Goal: Task Accomplishment & Management: Manage account settings

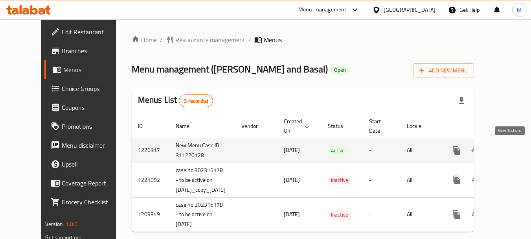
click at [509, 146] on icon "enhanced table" at bounding box center [513, 149] width 9 height 9
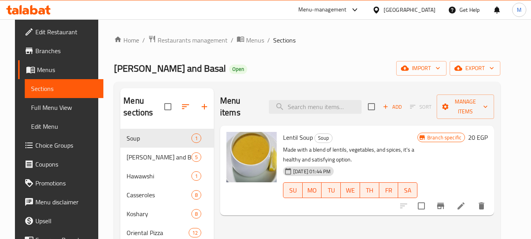
click at [476, 37] on ol "Home / Restaurants management / Menus / Sections" at bounding box center [307, 40] width 386 height 10
click at [488, 101] on span "Manage items" at bounding box center [465, 107] width 45 height 20
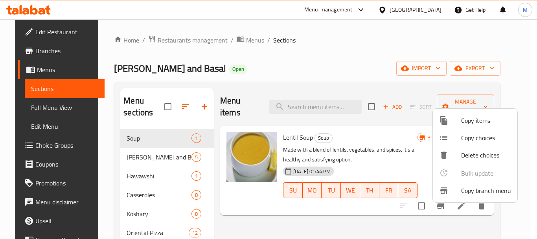
click at [484, 195] on span "Copy branch menu" at bounding box center [486, 190] width 50 height 9
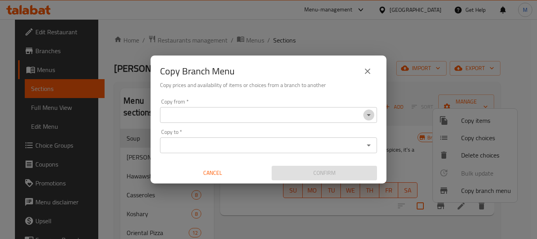
click at [368, 116] on icon "Open" at bounding box center [368, 114] width 9 height 9
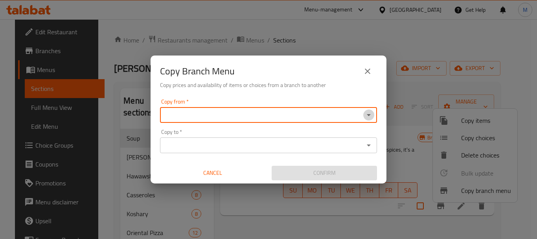
click at [370, 116] on icon "Open" at bounding box center [368, 114] width 9 height 9
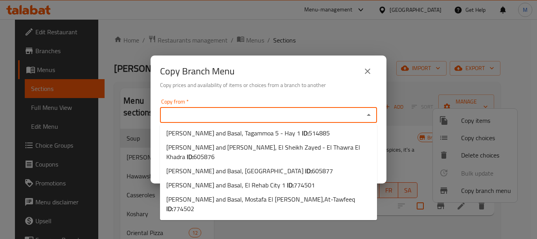
scroll to position [129, 0]
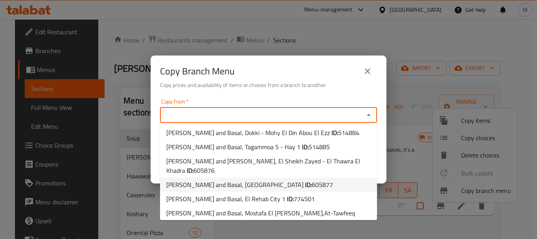
click at [312, 178] on span "605877" at bounding box center [322, 184] width 21 height 12
type input "Tom and Basal, Madinaty - City Center"
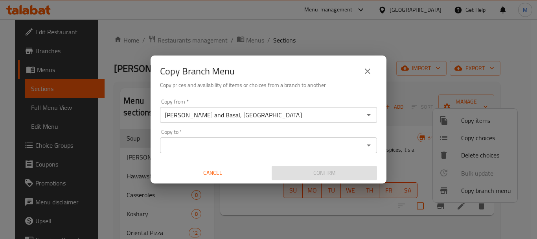
click at [208, 151] on div "Copy to *" at bounding box center [268, 145] width 217 height 16
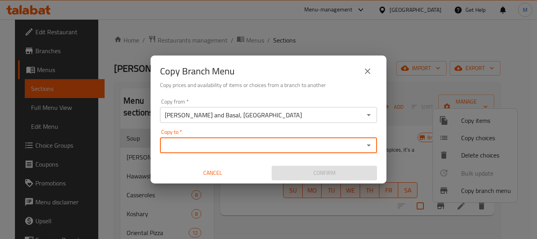
click at [360, 139] on div "Copy to *" at bounding box center [268, 145] width 217 height 16
click at [364, 146] on icon "Open" at bounding box center [368, 144] width 9 height 9
click at [366, 146] on icon "Open" at bounding box center [368, 144] width 9 height 9
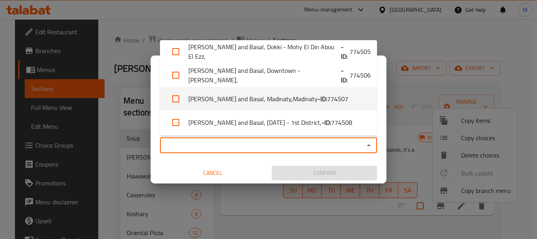
scroll to position [327, 0]
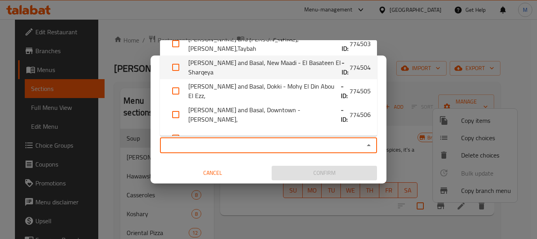
click at [279, 60] on li "Tom and Basal, New Maadi - El Basateen El Sharqeya - ID: 774504" at bounding box center [268, 67] width 217 height 24
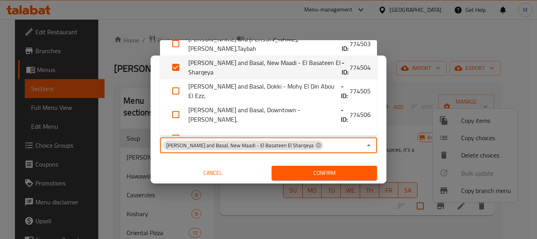
checkbox input "true"
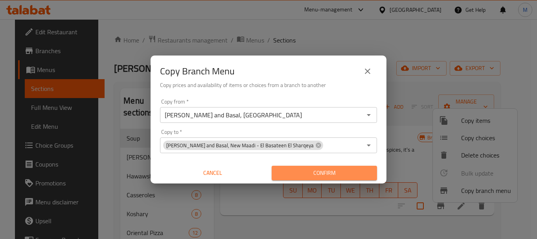
click at [306, 174] on span "Confirm" at bounding box center [324, 173] width 93 height 10
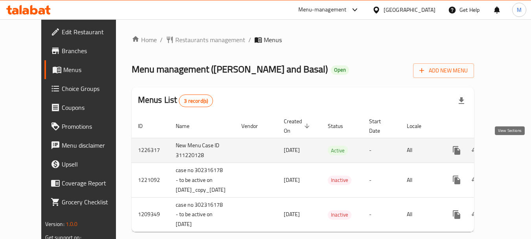
click at [509, 150] on icon "enhanced table" at bounding box center [513, 149] width 9 height 9
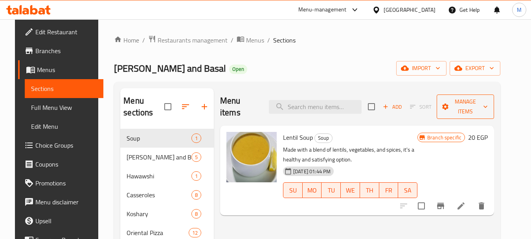
click at [488, 101] on span "Manage items" at bounding box center [465, 107] width 45 height 20
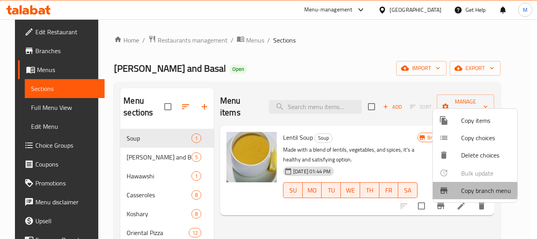
click at [466, 189] on span "Copy branch menu" at bounding box center [486, 190] width 50 height 9
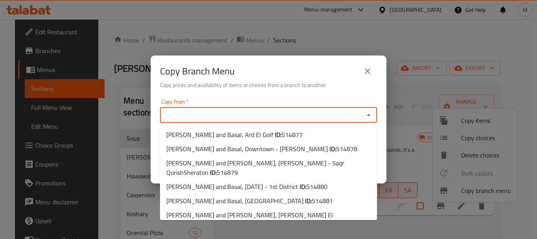
click at [198, 116] on input "Copy from   *" at bounding box center [261, 114] width 199 height 11
click at [227, 96] on div "Copy from   * Copy from * Copy to   * Copy to * Cancel Confirm" at bounding box center [269, 140] width 236 height 88
click at [232, 116] on input "Copy from   *" at bounding box center [261, 114] width 199 height 11
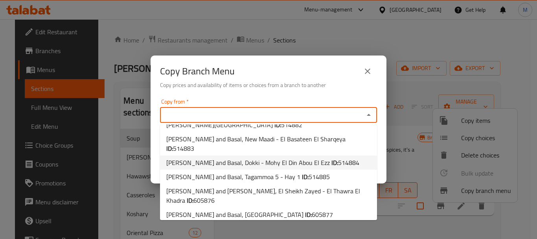
scroll to position [118, 0]
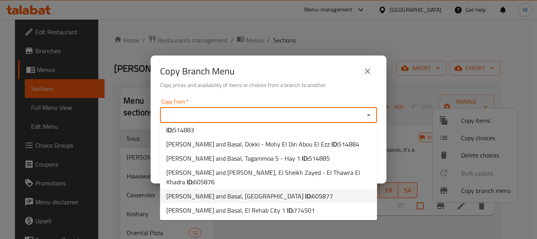
click at [244, 191] on span "Tom and Basal, Madinaty - City Center ID: 605877" at bounding box center [249, 195] width 167 height 9
type input "Tom and Basal, Madinaty - City Center"
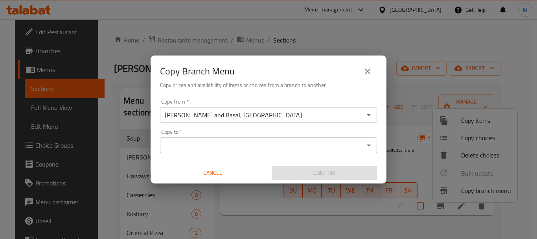
click at [192, 150] on input "Copy to   *" at bounding box center [261, 145] width 199 height 11
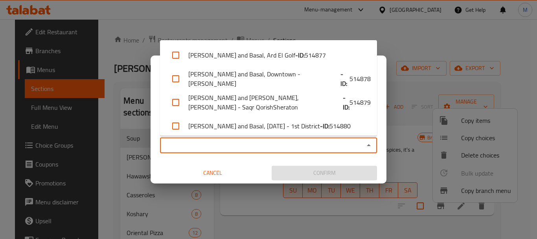
click at [333, 146] on input "Copy to   *" at bounding box center [261, 145] width 199 height 11
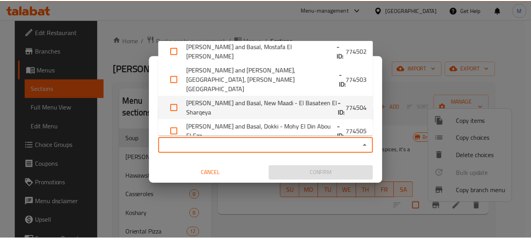
scroll to position [314, 0]
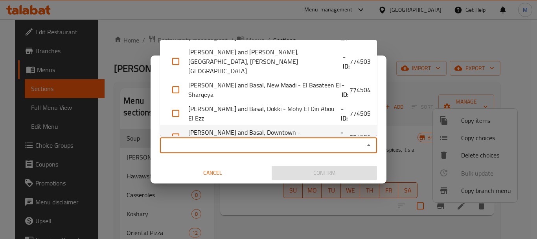
click at [284, 125] on li "Tom and Basal, Downtown - Talaat Harab - ID: 774506" at bounding box center [268, 137] width 217 height 24
checkbox input "true"
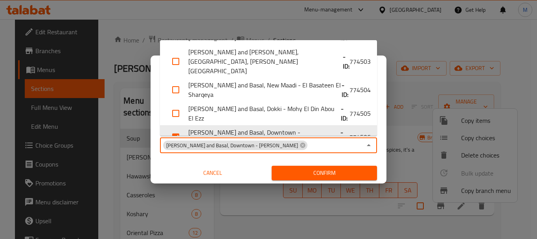
click at [306, 174] on span "Confirm" at bounding box center [324, 173] width 93 height 10
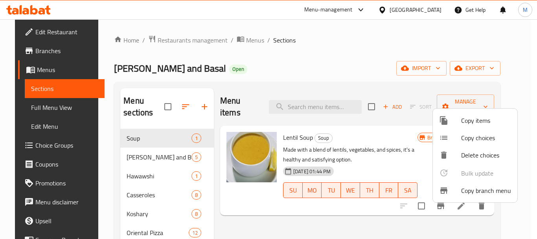
click at [28, 68] on div at bounding box center [268, 119] width 537 height 239
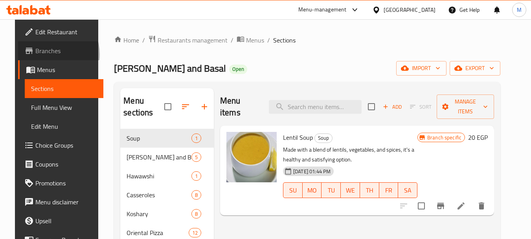
click at [37, 54] on span "Branches" at bounding box center [66, 50] width 62 height 9
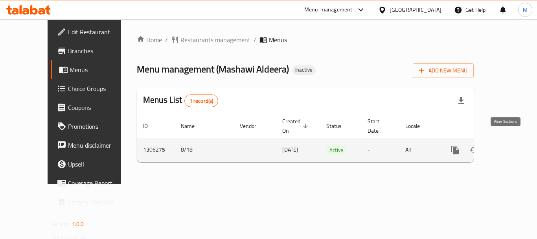
click at [508, 146] on icon "enhanced table" at bounding box center [511, 149] width 7 height 7
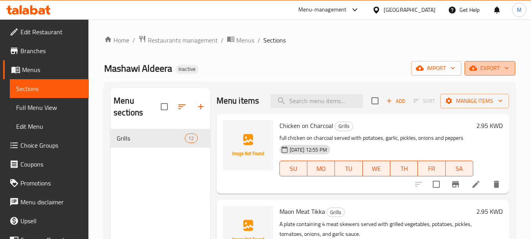
click at [486, 64] on span "export" at bounding box center [490, 68] width 38 height 10
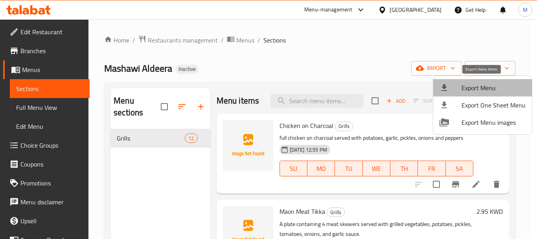
click at [485, 81] on li "Export Menu" at bounding box center [482, 87] width 99 height 17
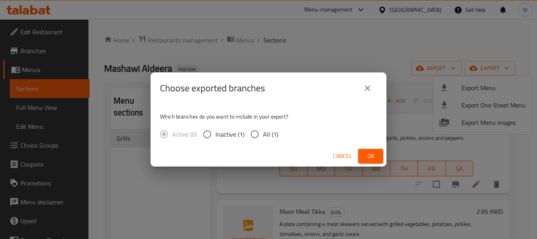
click at [254, 132] on input "All (1)" at bounding box center [254, 134] width 17 height 17
radio input "true"
click at [369, 157] on span "Ok" at bounding box center [370, 156] width 13 height 10
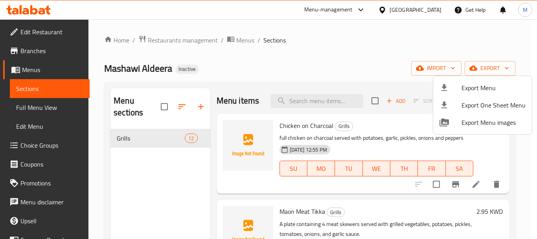
click at [39, 107] on div at bounding box center [268, 119] width 537 height 239
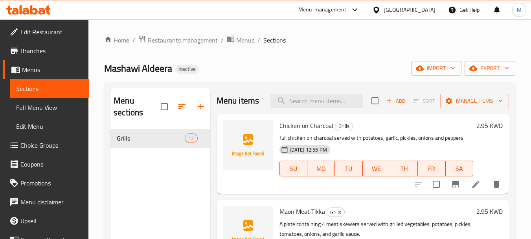
click at [39, 107] on span "Full Menu View" at bounding box center [49, 107] width 66 height 9
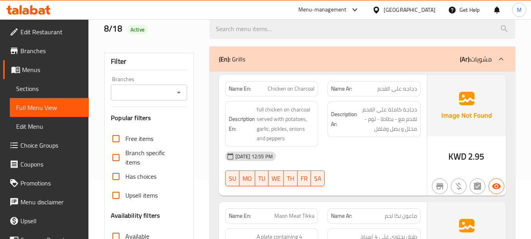
scroll to position [157, 0]
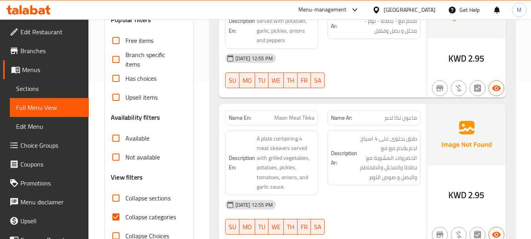
click at [116, 216] on input "Collapse categories" at bounding box center [116, 216] width 19 height 19
checkbox input "false"
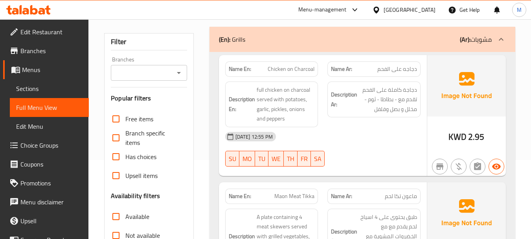
scroll to position [79, 0]
click at [345, 140] on div "[DATE] 12:55 PM" at bounding box center [323, 136] width 205 height 19
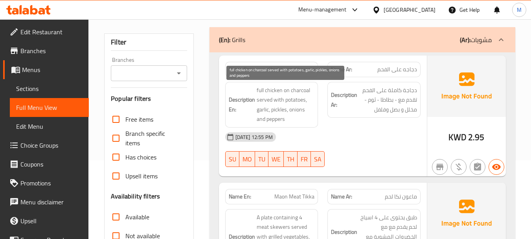
click at [279, 92] on span "full chicken on charcoal served with potatoes, garlic, pickles, onions and pepp…" at bounding box center [286, 104] width 58 height 39
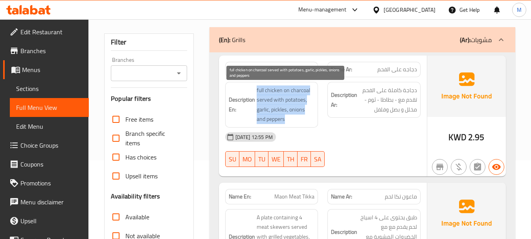
click at [279, 92] on span "full chicken on charcoal served with potatoes, garlic, pickles, onions and pepp…" at bounding box center [286, 104] width 58 height 39
copy span "full chicken on charcoal served with potatoes, garlic, pickles, onions and pepp…"
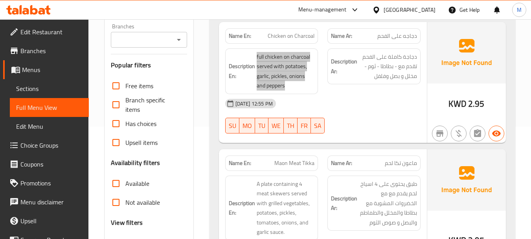
scroll to position [157, 0]
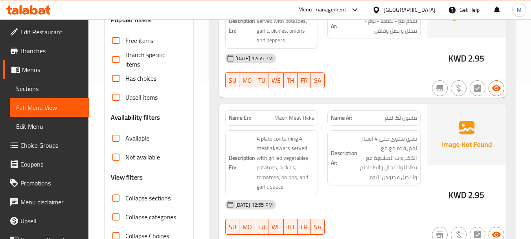
click at [342, 202] on div "[DATE] 12:55 PM" at bounding box center [323, 204] width 205 height 19
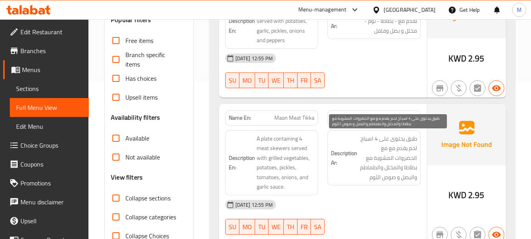
click at [385, 156] on span "طبق يحتوى على 4 اسياخ لحم يقدم مع مع الخضروات المشوية مع بطاطا والمخلل والطماطم…" at bounding box center [388, 158] width 58 height 48
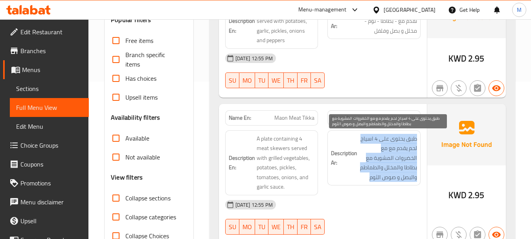
click at [385, 156] on span "طبق يحتوى على 4 اسياخ لحم يقدم مع مع الخضروات المشوية مع بطاطا والمخلل والطماطم…" at bounding box center [388, 158] width 58 height 48
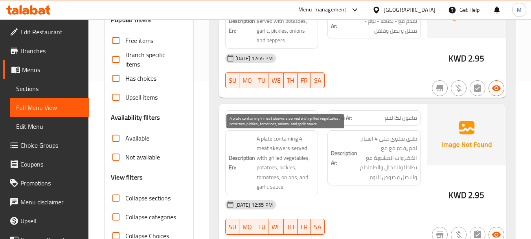
click at [301, 156] on span "A plate containing 4 meat skewers served with grilled vegetables, potatoes, pic…" at bounding box center [286, 163] width 58 height 58
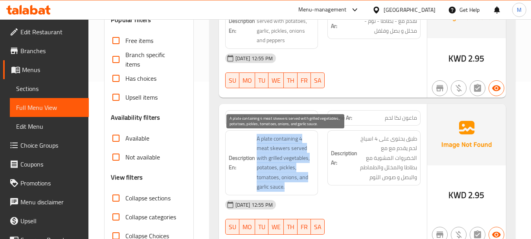
click at [301, 156] on span "A plate containing 4 meat skewers served with grilled vegetables, potatoes, pic…" at bounding box center [286, 163] width 58 height 58
copy span "A plate containing 4 meat skewers served with grilled vegetables, potatoes, pic…"
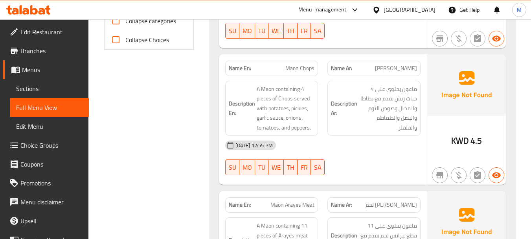
scroll to position [354, 0]
click at [352, 154] on div "[DATE] 12:55 PM" at bounding box center [323, 144] width 205 height 19
click at [351, 139] on div "[DATE] 12:55 PM" at bounding box center [323, 144] width 205 height 19
click at [412, 65] on span "ماعون ريش" at bounding box center [396, 67] width 42 height 8
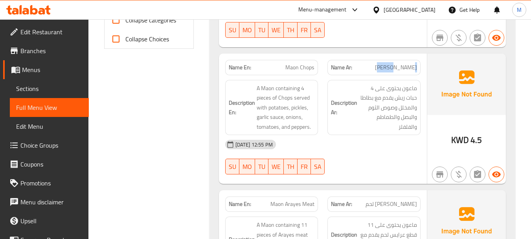
click at [412, 65] on span "ماعون ريش" at bounding box center [396, 67] width 42 height 8
copy span "ماعون"
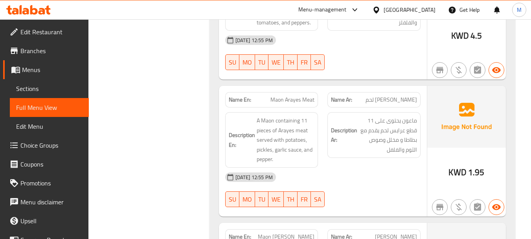
scroll to position [472, 0]
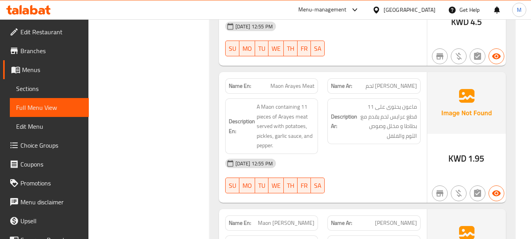
click at [325, 148] on div "Description Ar: ماعون يحتوى على 11 قطع عرايس لحم يقدم مع بطاطا و مخلل وصوص الثو…" at bounding box center [374, 126] width 103 height 65
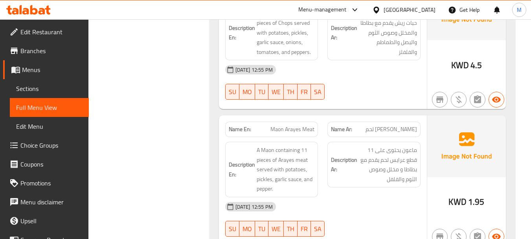
scroll to position [314, 0]
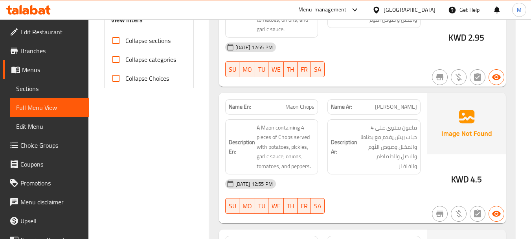
click at [284, 129] on span "A Maon containing 4 pieces of Chops served with potatoes, pickles, garlic sauce…" at bounding box center [286, 147] width 58 height 48
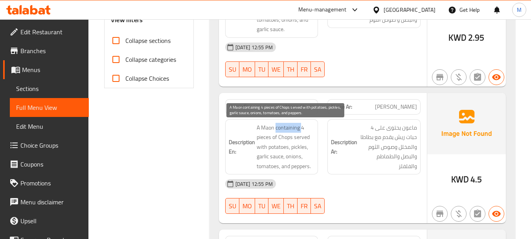
click at [284, 129] on span "A Maon containing 4 pieces of Chops served with potatoes, pickles, garlic sauce…" at bounding box center [286, 147] width 58 height 48
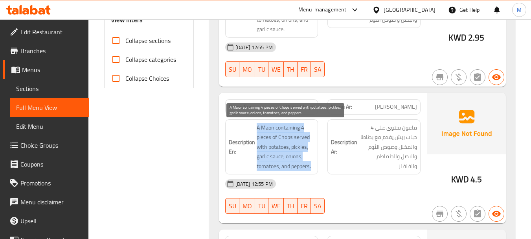
click at [284, 129] on span "A Maon containing 4 pieces of Chops served with potatoes, pickles, garlic sauce…" at bounding box center [286, 147] width 58 height 48
copy span "A Maon containing 4 pieces of Chops served with potatoes, pickles, garlic sauce…"
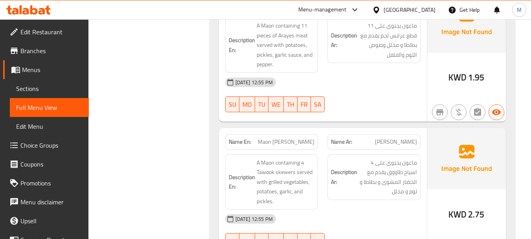
scroll to position [629, 0]
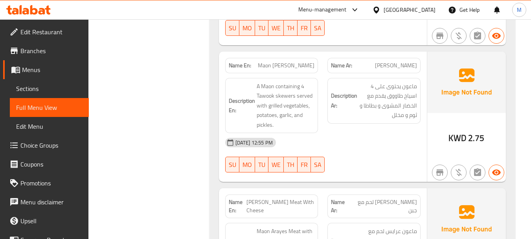
click at [326, 142] on div "[DATE] 12:55 PM" at bounding box center [323, 142] width 205 height 19
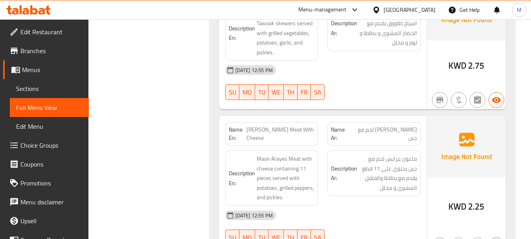
scroll to position [786, 0]
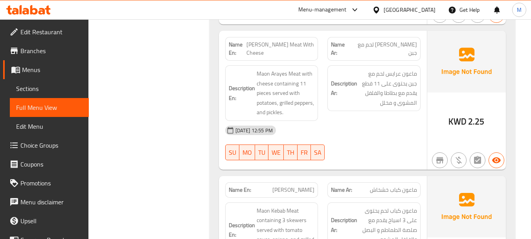
click at [348, 133] on div "[DATE] 12:55 PM" at bounding box center [323, 130] width 205 height 19
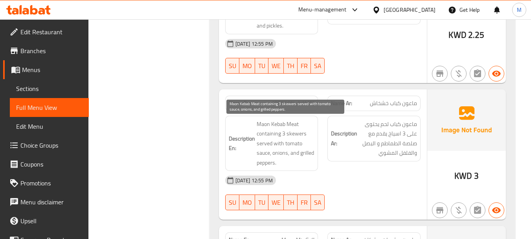
scroll to position [943, 0]
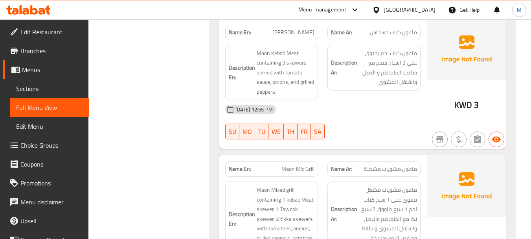
click at [341, 125] on div "18-08-2025 12:55 PM SU MO TU WE TH FR SA" at bounding box center [323, 122] width 205 height 44
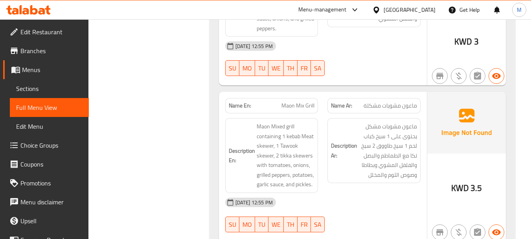
scroll to position [1022, 0]
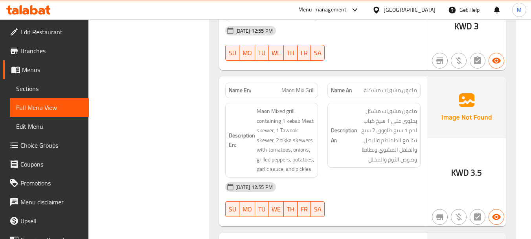
click at [327, 178] on div "Description Ar: ماعون مشويات مشكل يحتوى على 1 سيخ كباب لحم 1 سيخ طاووق 2 سيخ تك…" at bounding box center [374, 140] width 103 height 84
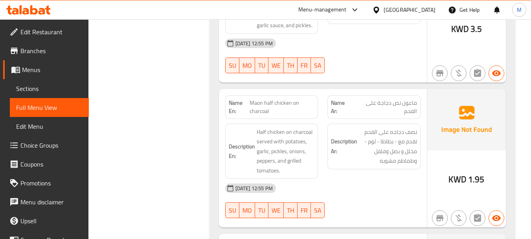
scroll to position [1179, 0]
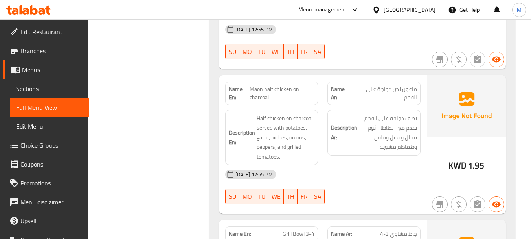
click at [345, 174] on div "[DATE] 12:55 PM" at bounding box center [323, 174] width 205 height 19
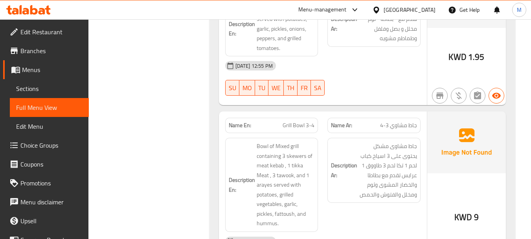
scroll to position [1287, 0]
click at [323, 166] on div "Description Ar: جاط مشاوى مشكل يحتوى على 3 اسياخ كباب لحم 1 تكا لحم 3 طاووق 1 ع…" at bounding box center [374, 184] width 103 height 103
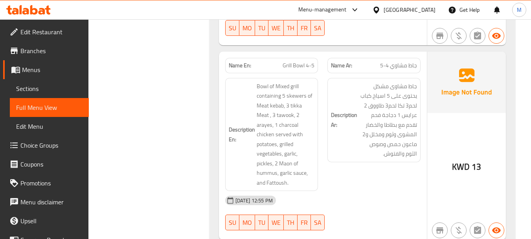
scroll to position [1523, 0]
click at [342, 179] on div "Description Ar: جاط مشاوى مشكل يحتوى على 5 اسياخ كباب لحم3 تكا لحم3 طاووق 2 عرا…" at bounding box center [374, 134] width 103 height 123
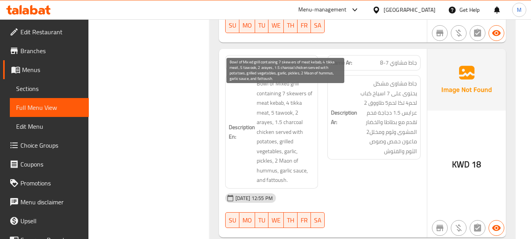
scroll to position [1759, 0]
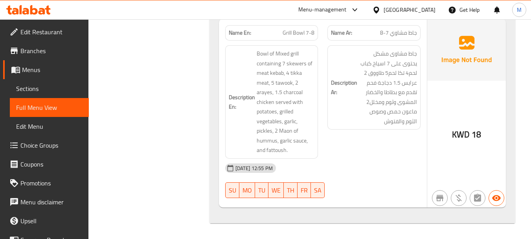
click at [361, 161] on div "[DATE] 12:55 PM" at bounding box center [323, 167] width 205 height 19
click at [340, 153] on div "Description Ar: جاط مشاوى مشكل يحتوى على 7 اسياخ كباب لحم4 تكا لحم5 طاووق 2 عرا…" at bounding box center [374, 101] width 103 height 123
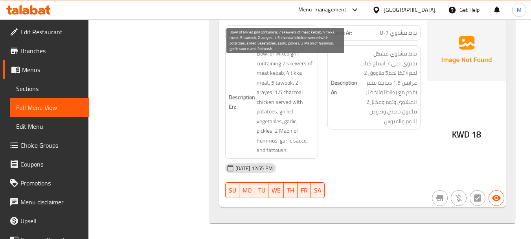
click at [285, 128] on span "Bowl of Mixed grill containing 7 skewers of meat kebab, 4 tikka meat, 5 tawook,…" at bounding box center [286, 102] width 58 height 106
copy span "Maon"
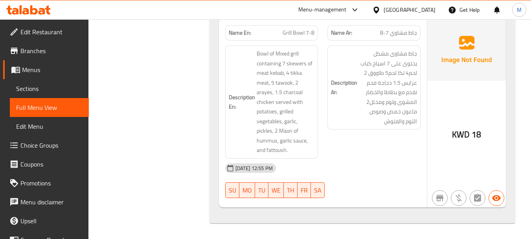
click at [33, 68] on span "Menus" at bounding box center [52, 69] width 61 height 9
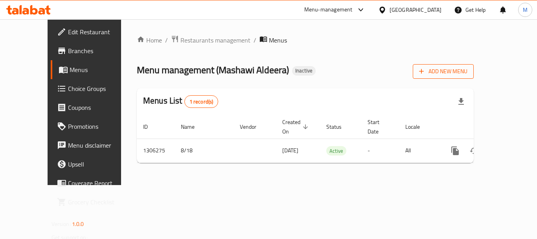
click at [467, 68] on span "Add New Menu" at bounding box center [443, 71] width 48 height 10
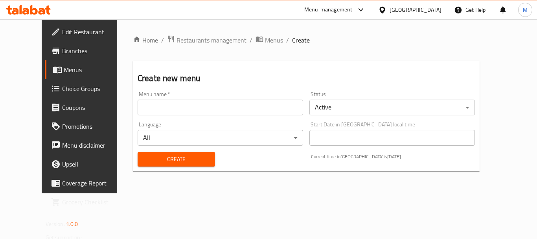
click at [480, 71] on div "Create new menu Menu name   * Menu name * Status Active ​ Language All ​ Start …" at bounding box center [306, 116] width 347 height 110
click at [178, 101] on input "text" at bounding box center [220, 107] width 165 height 16
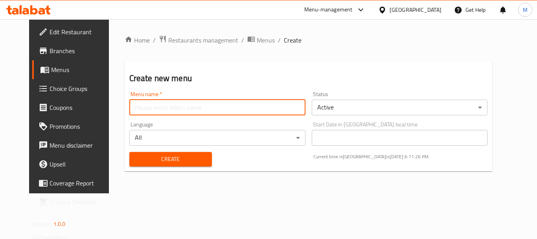
paste input "340877856"
type input "340877856"
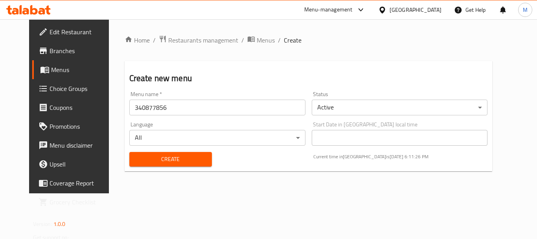
click at [137, 167] on div "Create" at bounding box center [171, 159] width 92 height 24
click at [139, 164] on button "Create" at bounding box center [170, 159] width 83 height 15
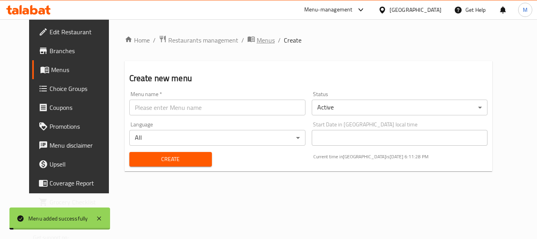
click at [257, 40] on span "Menus" at bounding box center [266, 39] width 18 height 9
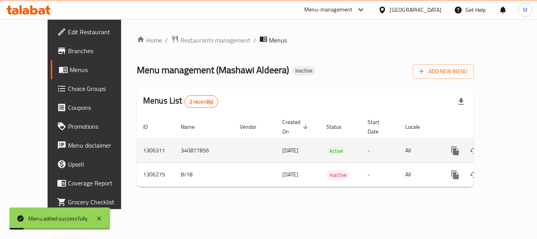
click at [505, 141] on link "enhanced table" at bounding box center [511, 150] width 19 height 19
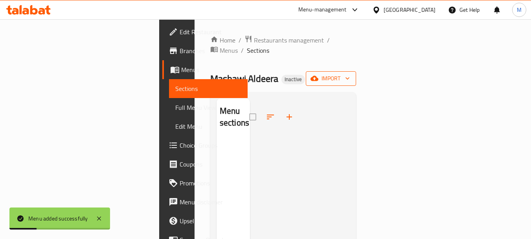
click at [356, 71] on button "import" at bounding box center [331, 78] width 50 height 15
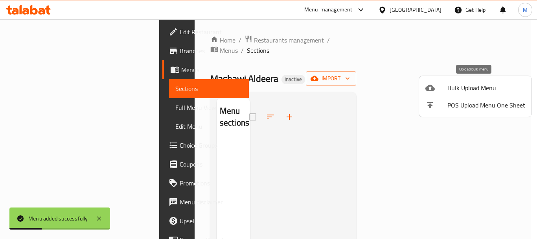
click at [482, 89] on span "Bulk Upload Menu" at bounding box center [486, 87] width 78 height 9
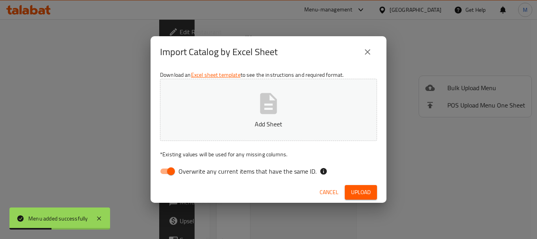
click at [198, 168] on span "Overwrite any current items that have the same ID." at bounding box center [247, 170] width 138 height 9
click at [193, 168] on input "Overwrite any current items that have the same ID." at bounding box center [171, 171] width 45 height 15
checkbox input "false"
click at [225, 113] on button "Add Sheet" at bounding box center [268, 110] width 217 height 62
click at [356, 194] on span "Upload" at bounding box center [361, 192] width 20 height 10
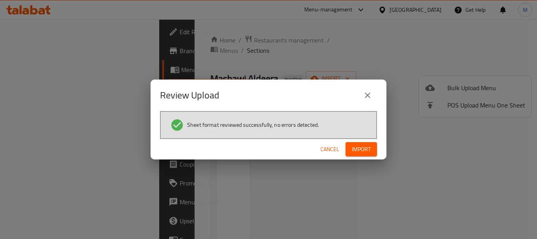
click at [371, 151] on button "Import" at bounding box center [360, 149] width 31 height 15
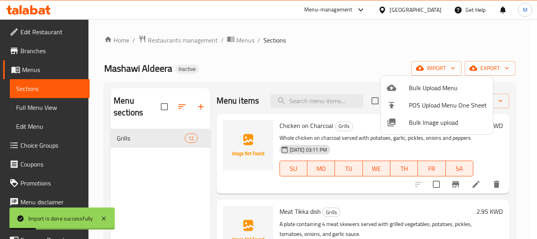
click at [58, 106] on div at bounding box center [268, 119] width 537 height 239
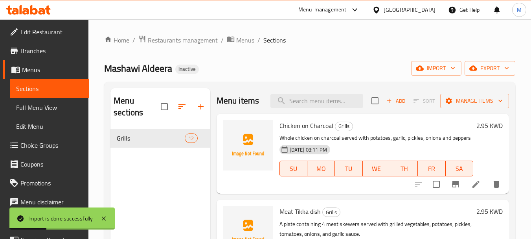
click at [55, 107] on span "Full Menu View" at bounding box center [49, 107] width 66 height 9
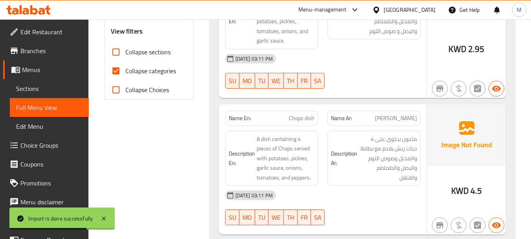
scroll to position [236, 0]
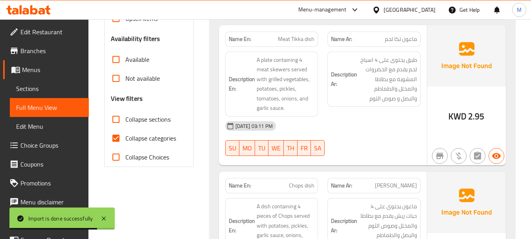
click at [128, 140] on span "Collapse categories" at bounding box center [150, 137] width 51 height 9
click at [125, 140] on input "Collapse categories" at bounding box center [116, 138] width 19 height 19
checkbox input "false"
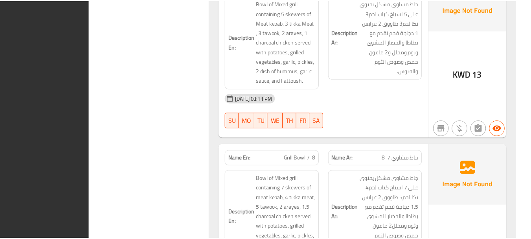
scroll to position [1701, 0]
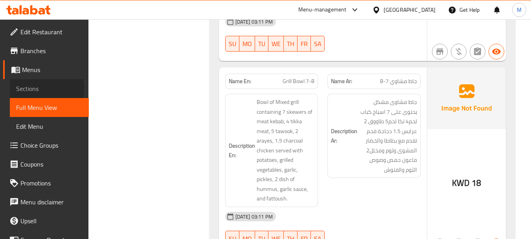
click at [28, 88] on span "Sections" at bounding box center [49, 88] width 66 height 9
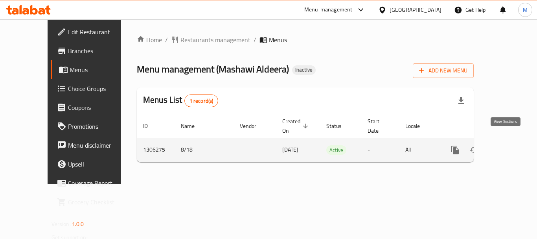
click at [508, 145] on icon "enhanced table" at bounding box center [511, 149] width 9 height 9
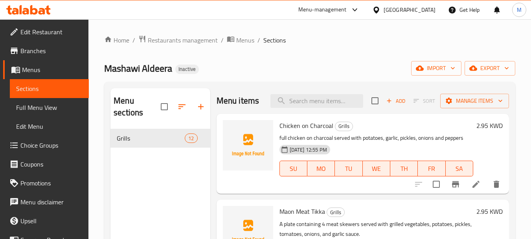
click at [37, 31] on span "Edit Restaurant" at bounding box center [51, 31] width 62 height 9
